Goal: Find specific page/section: Find specific page/section

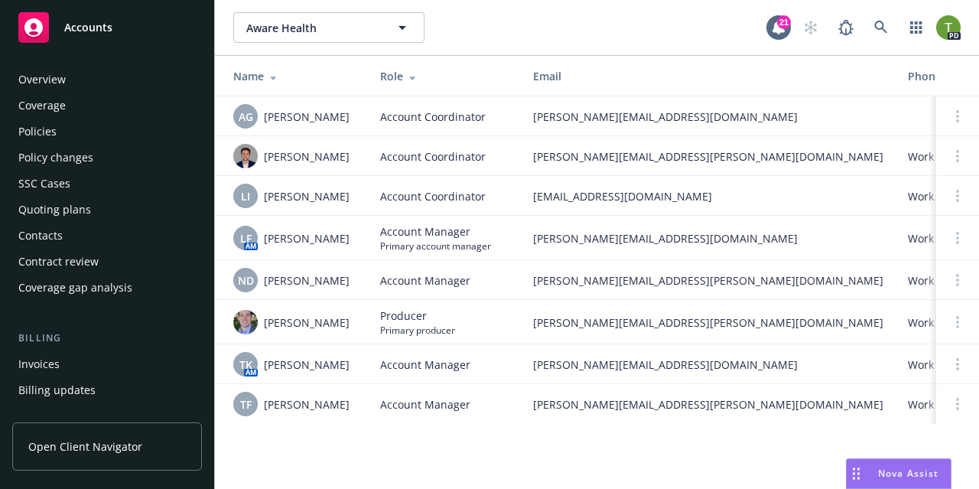
scroll to position [267, 0]
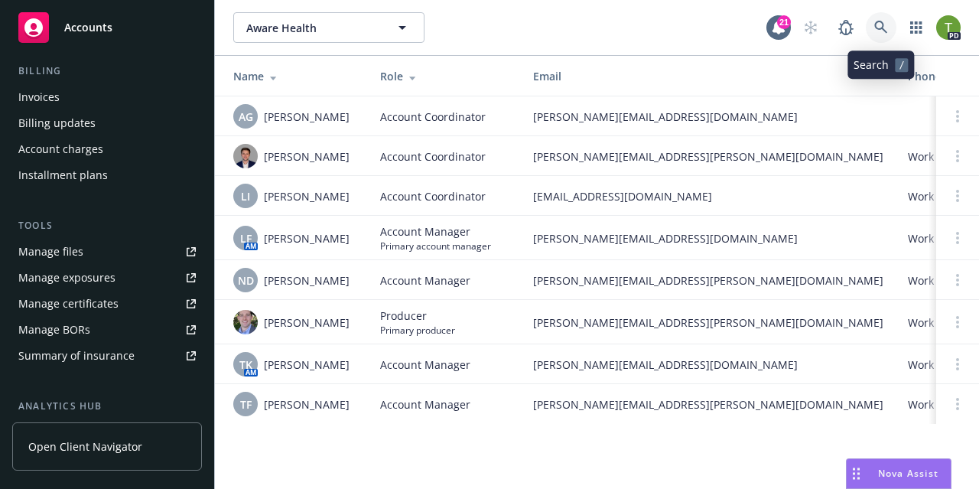
click at [885, 28] on icon at bounding box center [881, 28] width 14 height 14
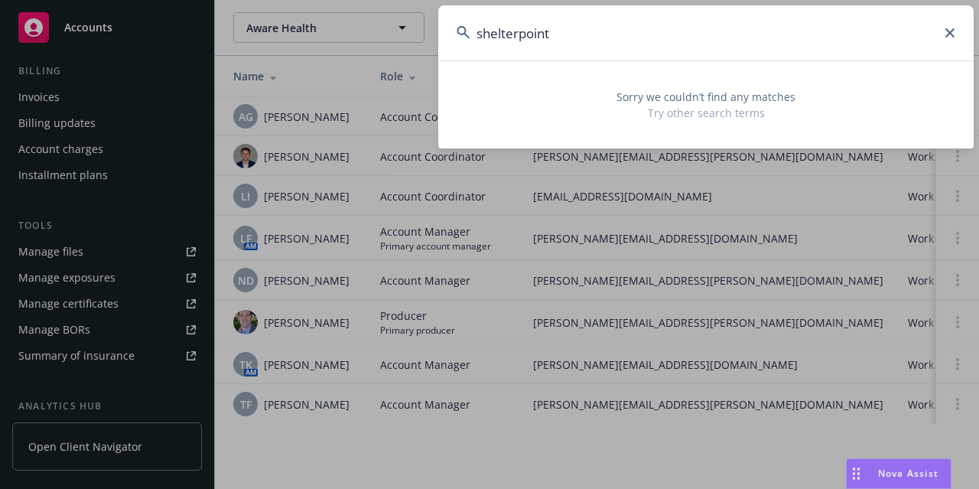
type input "shelterpoint"
click at [957, 33] on input "shelterpoint" at bounding box center [705, 32] width 535 height 55
click at [948, 28] on icon at bounding box center [949, 32] width 9 height 9
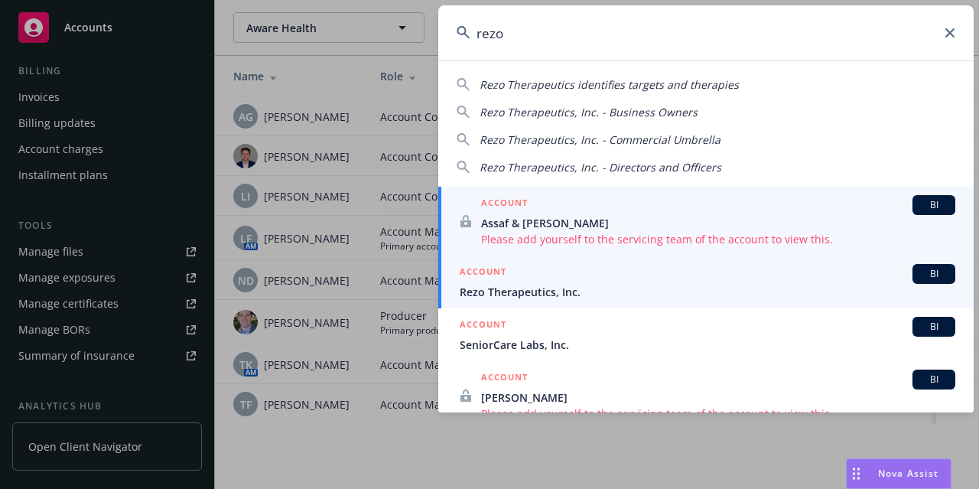
type input "rezo"
click at [517, 300] on link "ACCOUNT BI Rezo Therapeutics, Inc." at bounding box center [705, 281] width 535 height 53
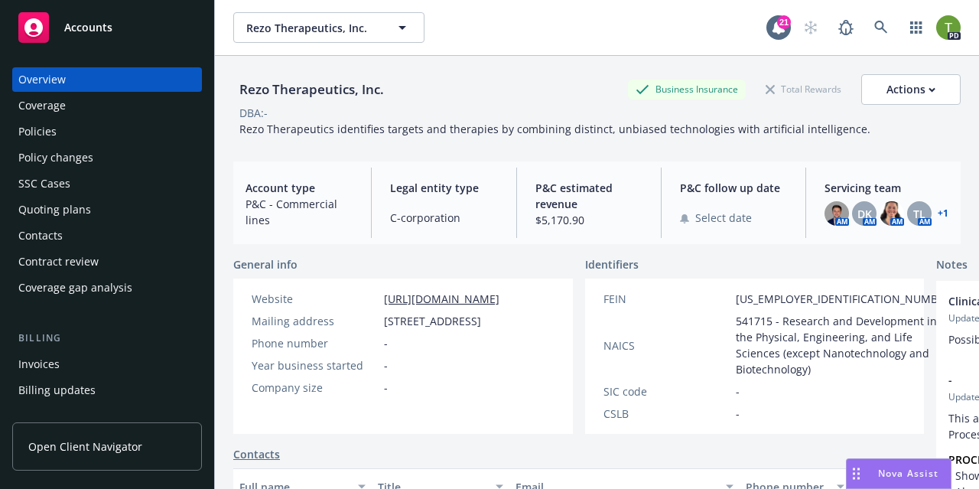
click at [938, 215] on link "+ 1" at bounding box center [943, 213] width 11 height 9
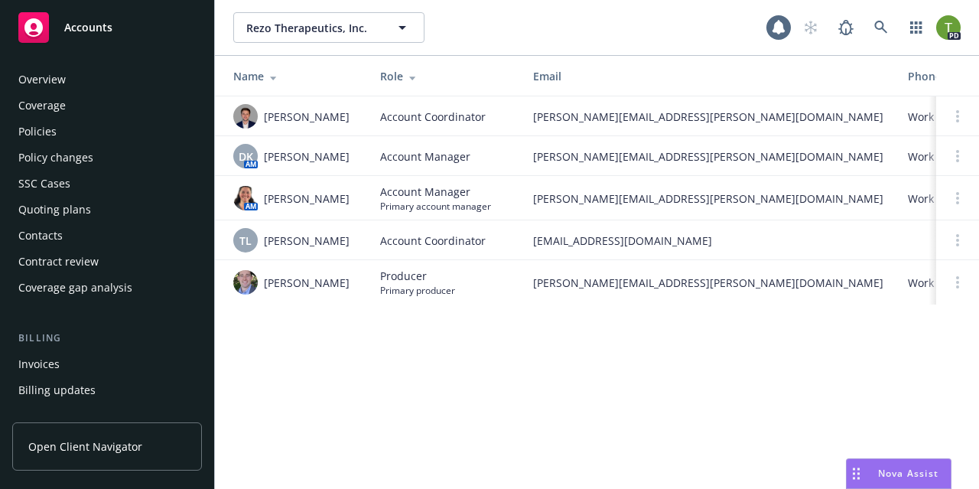
scroll to position [481, 0]
